Goal: Complete application form

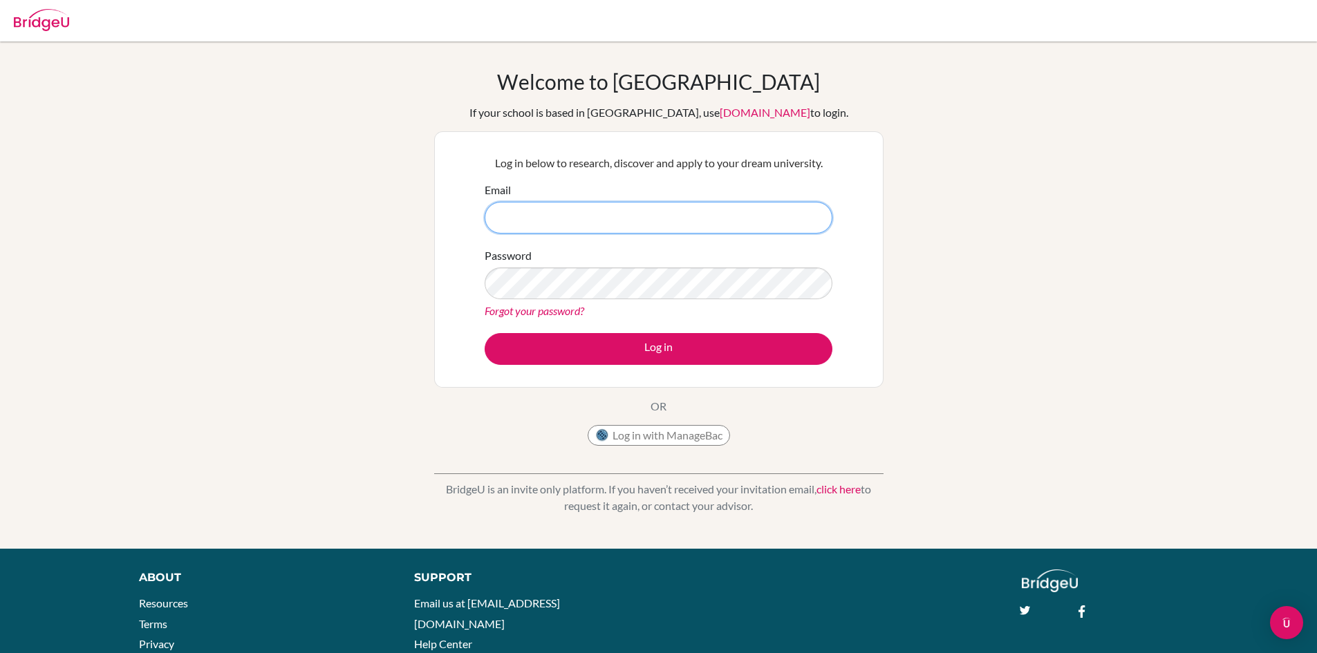
type input "[EMAIL_ADDRESS][DOMAIN_NAME]"
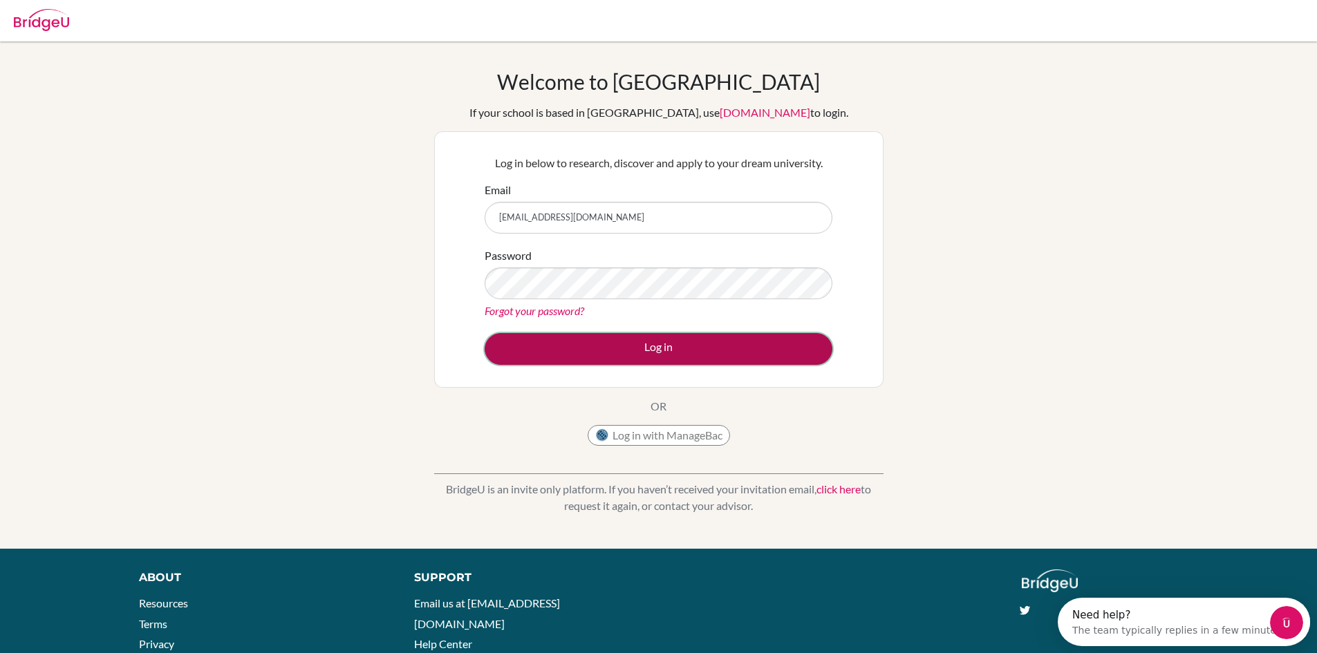
click at [648, 361] on button "Log in" at bounding box center [658, 349] width 348 height 32
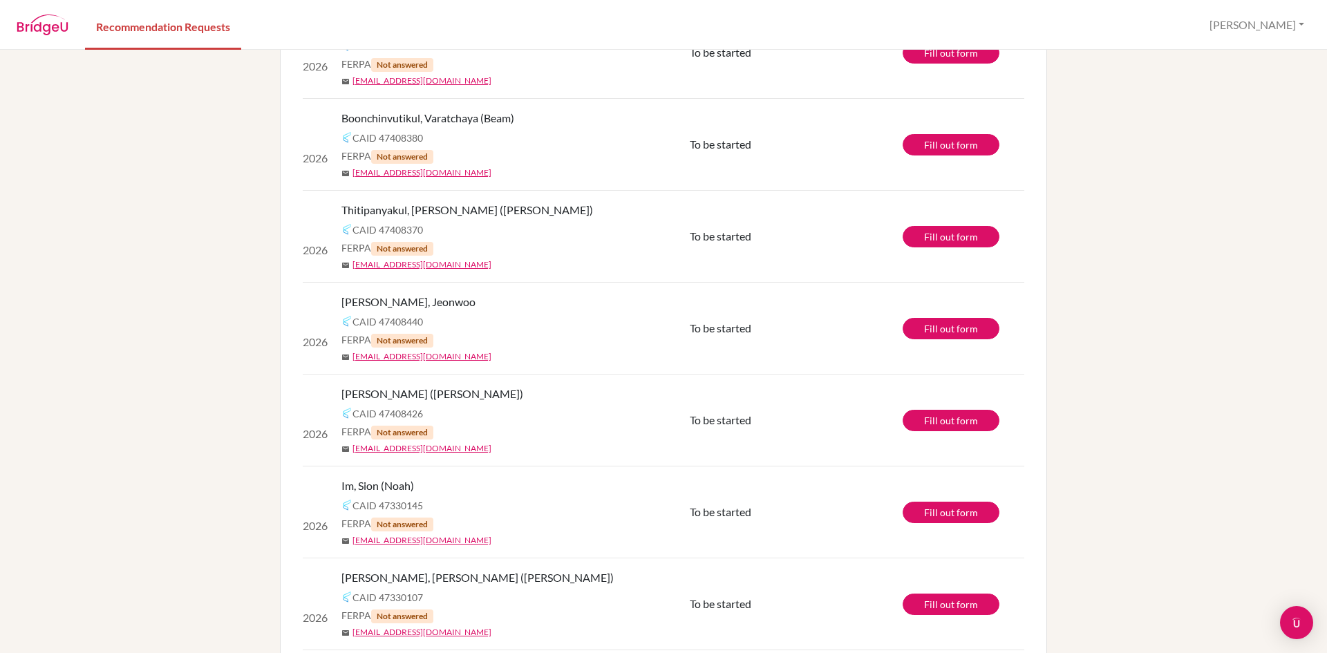
scroll to position [82, 0]
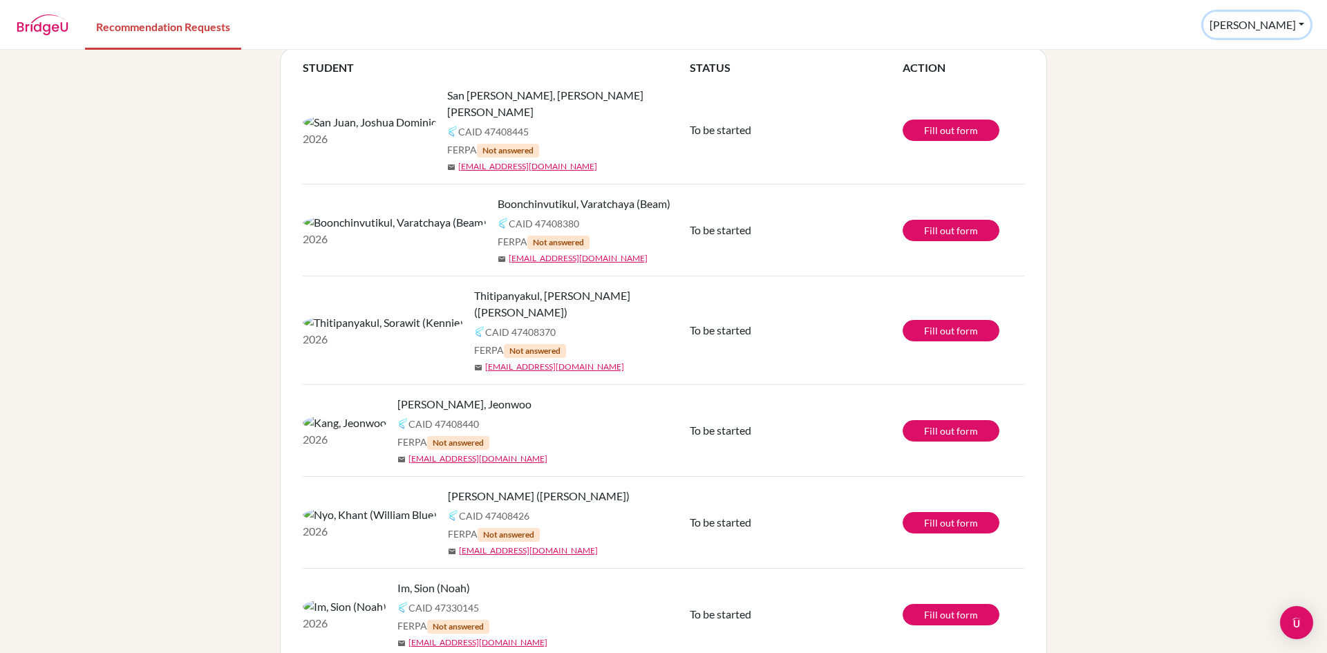
click at [1288, 28] on button "[PERSON_NAME]" at bounding box center [1256, 25] width 107 height 26
drag, startPoint x: 1238, startPoint y: 223, endPoint x: 1156, endPoint y: 14, distance: 224.7
click at [1237, 220] on div "info It’s recommended to submit your teacher recommendations at least 2 weeks b…" at bounding box center [663, 351] width 1327 height 603
click at [1243, 147] on div "info It’s recommended to submit your teacher recommendations at least 2 weeks b…" at bounding box center [663, 351] width 1327 height 603
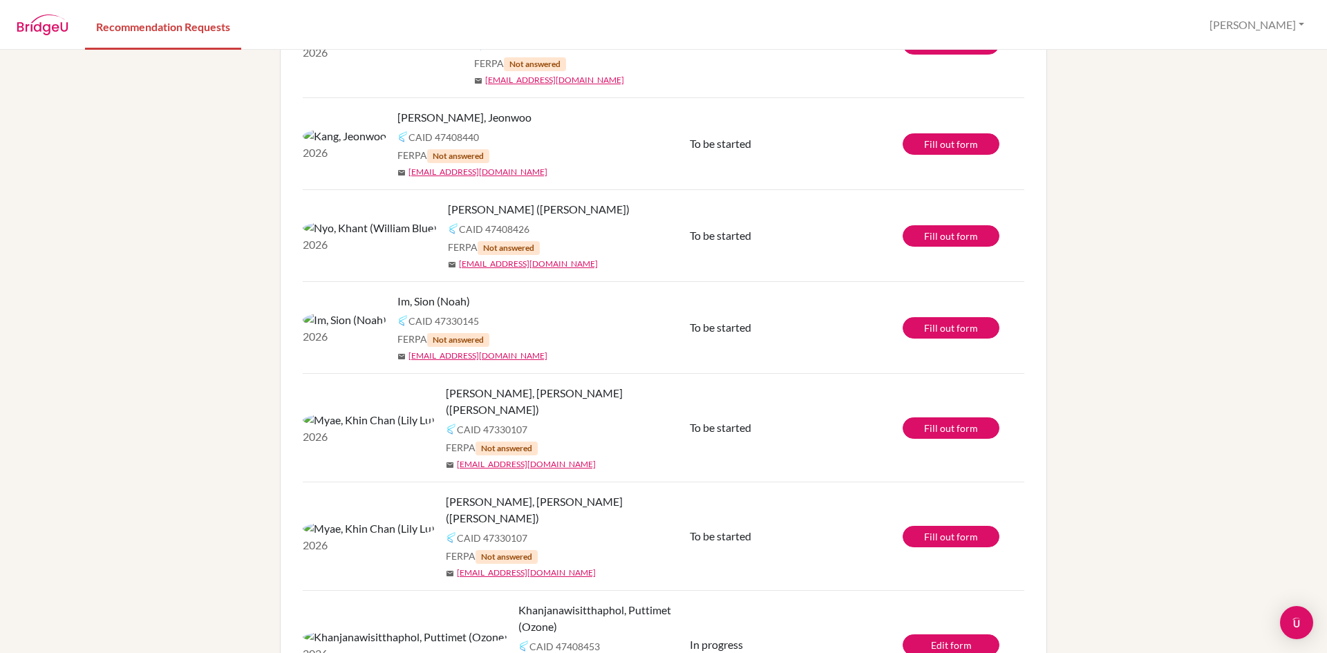
scroll to position [634, 0]
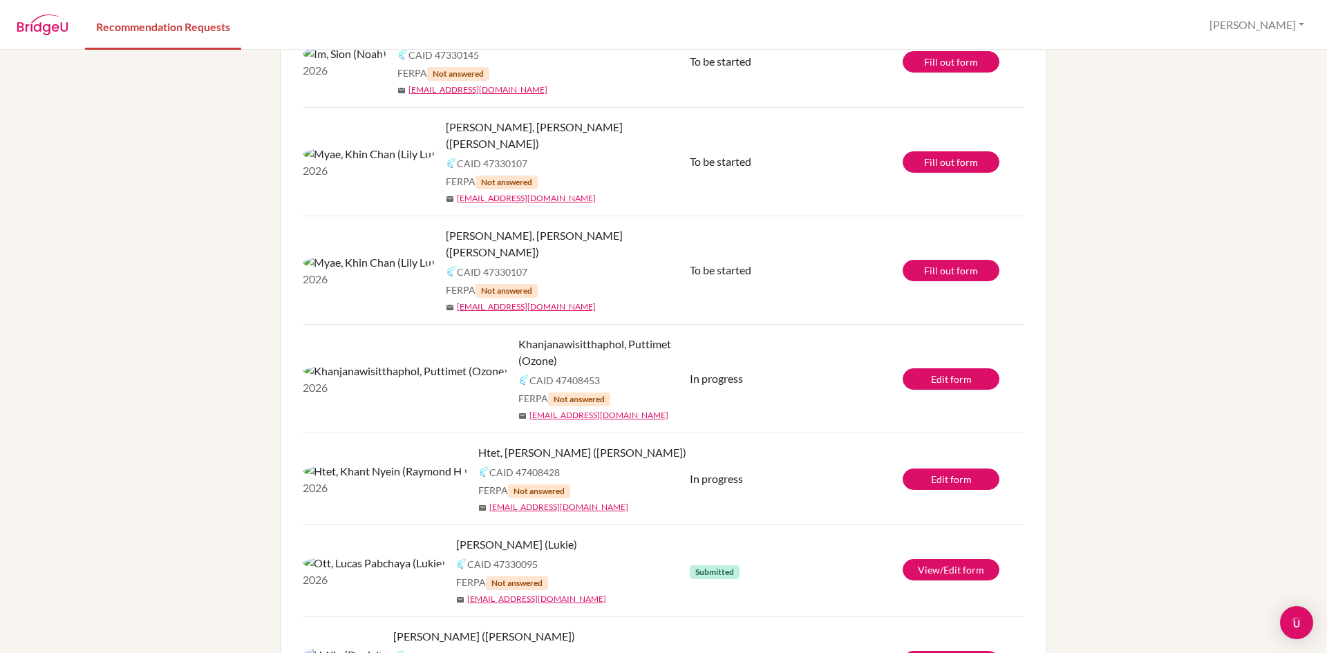
click at [124, 346] on div "info It’s recommended to submit your teacher recommendations at least 2 weeks b…" at bounding box center [663, 351] width 1327 height 603
click at [936, 469] on link "Edit form" at bounding box center [951, 479] width 97 height 21
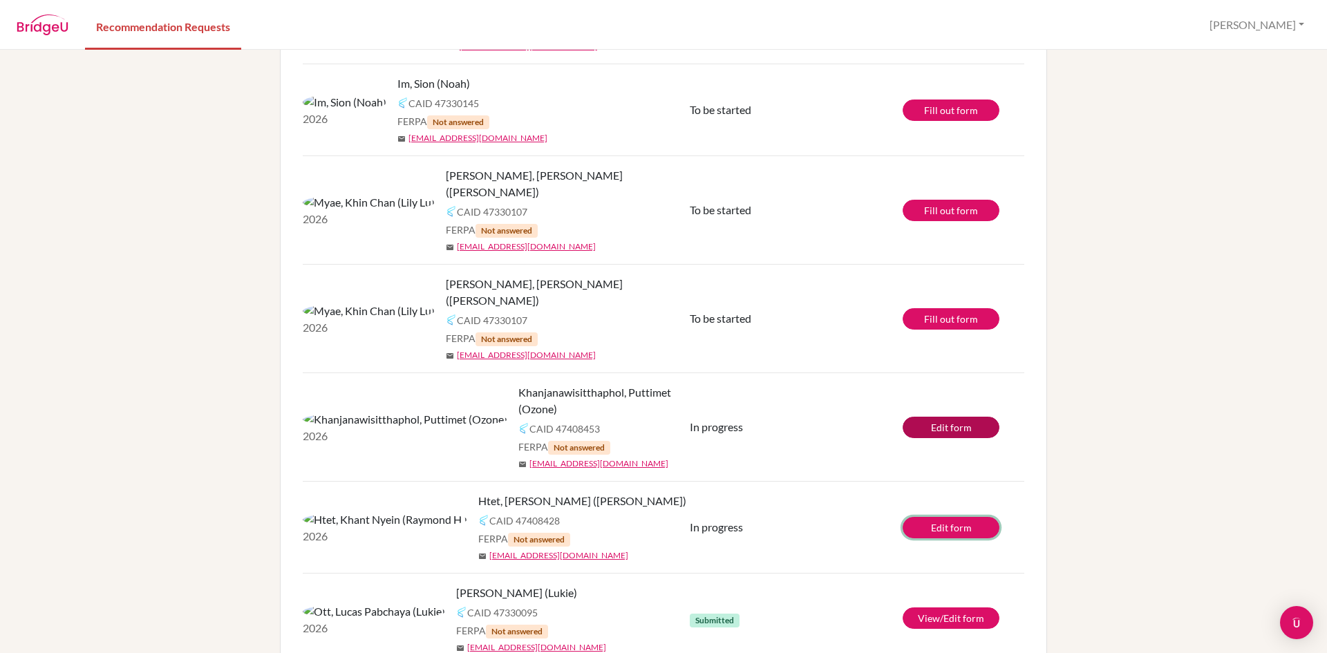
scroll to position [565, 0]
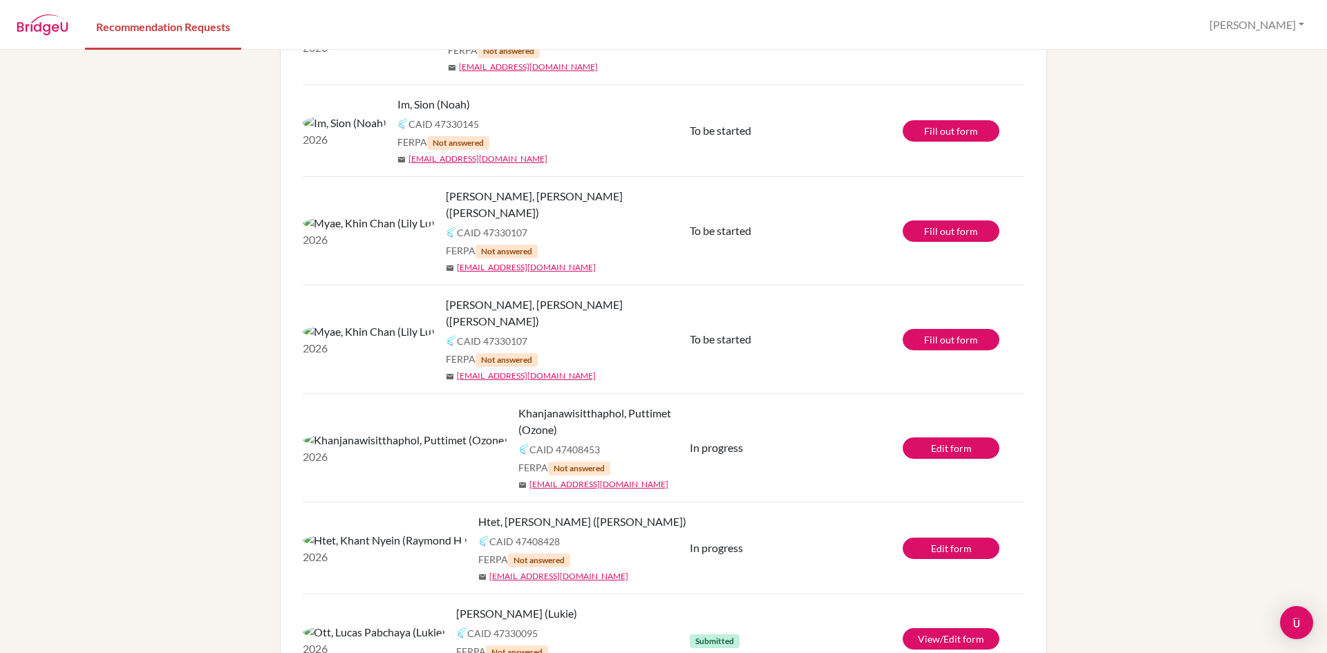
click at [1073, 151] on div "info It’s recommended to submit your teacher recommendations at least 2 weeks b…" at bounding box center [663, 351] width 1327 height 603
click at [933, 329] on link "Fill out form" at bounding box center [951, 339] width 97 height 21
